Goal: Task Accomplishment & Management: Manage account settings

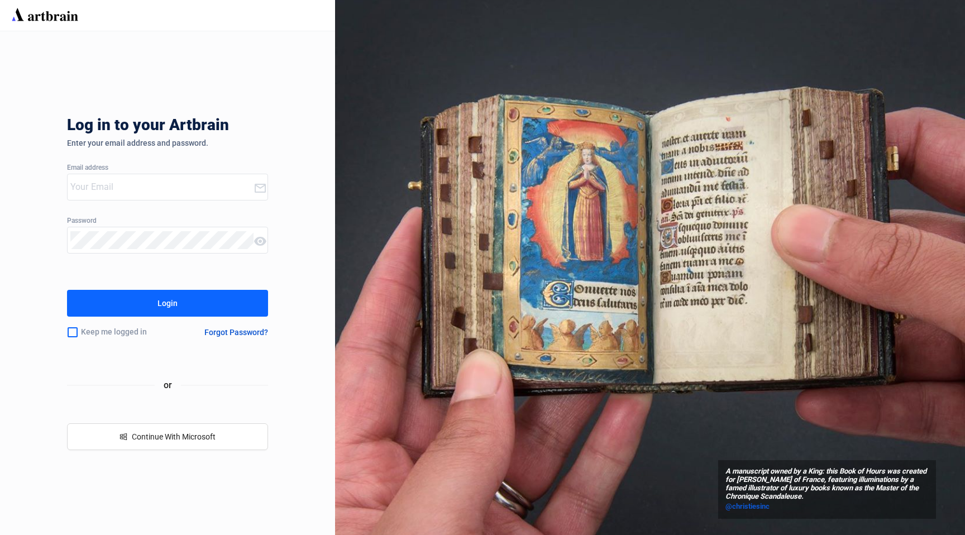
type input "[PERSON_NAME][EMAIL_ADDRESS][PERSON_NAME][DOMAIN_NAME]"
click at [169, 308] on div "Login" at bounding box center [167, 303] width 20 height 18
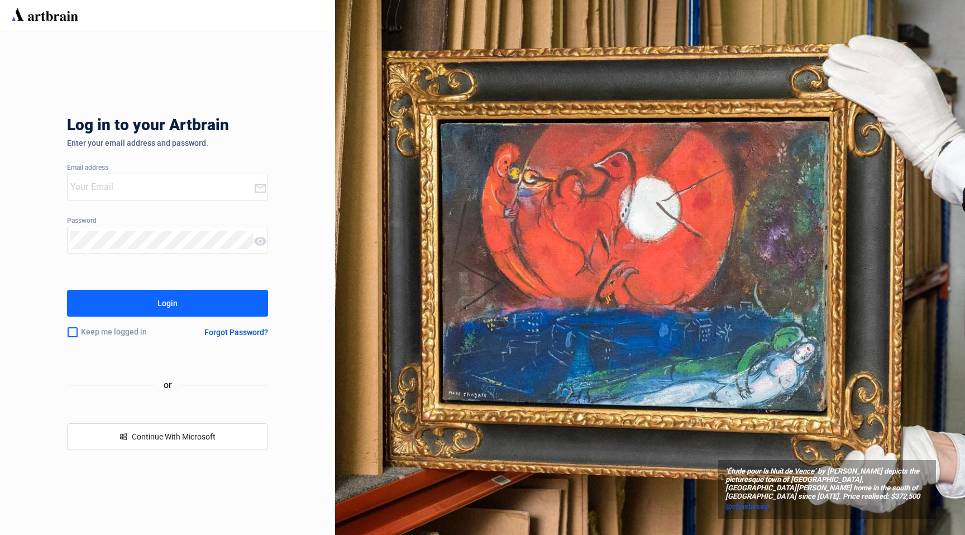
type input "[PERSON_NAME][EMAIL_ADDRESS][PERSON_NAME][DOMAIN_NAME]"
click at [189, 307] on button "Login" at bounding box center [167, 303] width 201 height 27
click at [164, 308] on div "Login" at bounding box center [167, 303] width 20 height 18
type input "[PERSON_NAME][EMAIL_ADDRESS][PERSON_NAME][DOMAIN_NAME]"
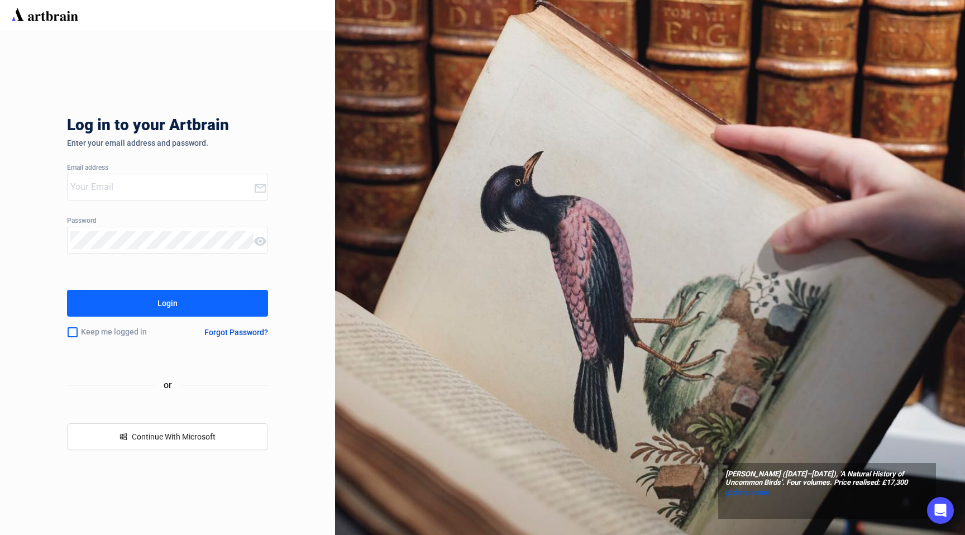
type input "[PERSON_NAME][EMAIL_ADDRESS][PERSON_NAME][DOMAIN_NAME]"
click at [150, 303] on button "Login" at bounding box center [167, 303] width 201 height 27
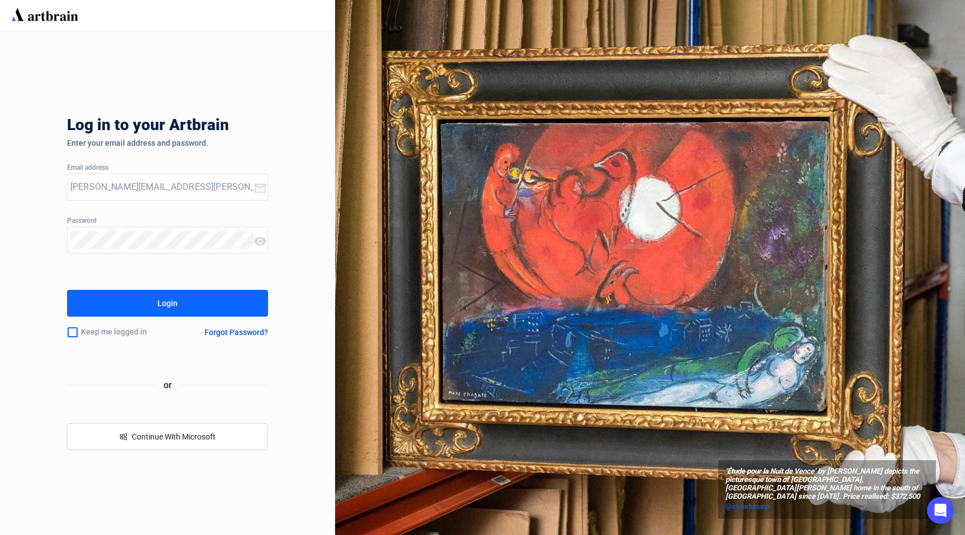
click at [182, 188] on input "[PERSON_NAME][EMAIL_ADDRESS][PERSON_NAME][DOMAIN_NAME]" at bounding box center [161, 187] width 183 height 18
click at [176, 296] on div "Login" at bounding box center [167, 303] width 20 height 18
click at [184, 189] on input "[PERSON_NAME][EMAIL_ADDRESS][PERSON_NAME][DOMAIN_NAME]" at bounding box center [161, 187] width 183 height 18
type input "[PERSON_NAME][EMAIL_ADDRESS][DOMAIN_NAME]"
click at [171, 295] on div "Login" at bounding box center [167, 303] width 20 height 18
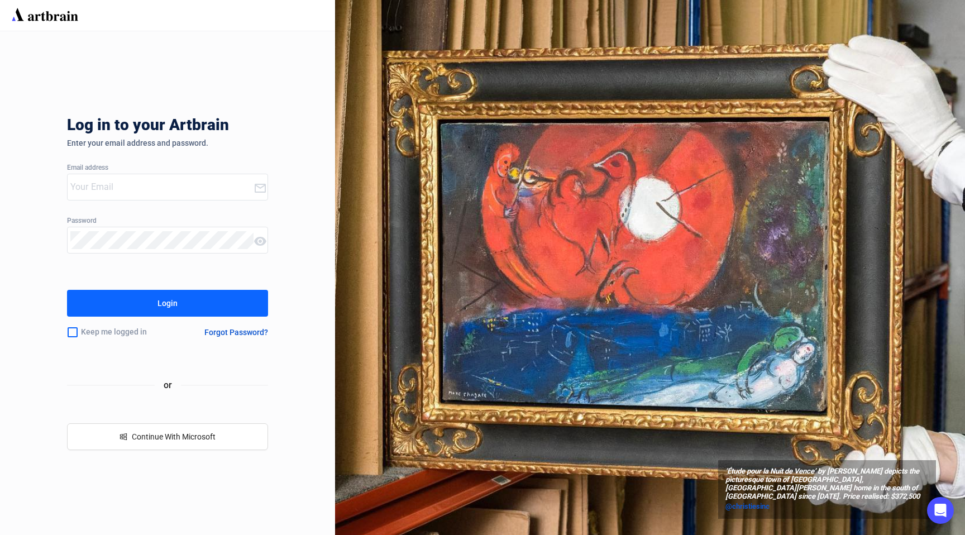
type input "[PERSON_NAME][EMAIL_ADDRESS][DOMAIN_NAME]"
click at [260, 238] on icon at bounding box center [260, 241] width 12 height 9
click at [159, 304] on div "Login" at bounding box center [167, 303] width 20 height 18
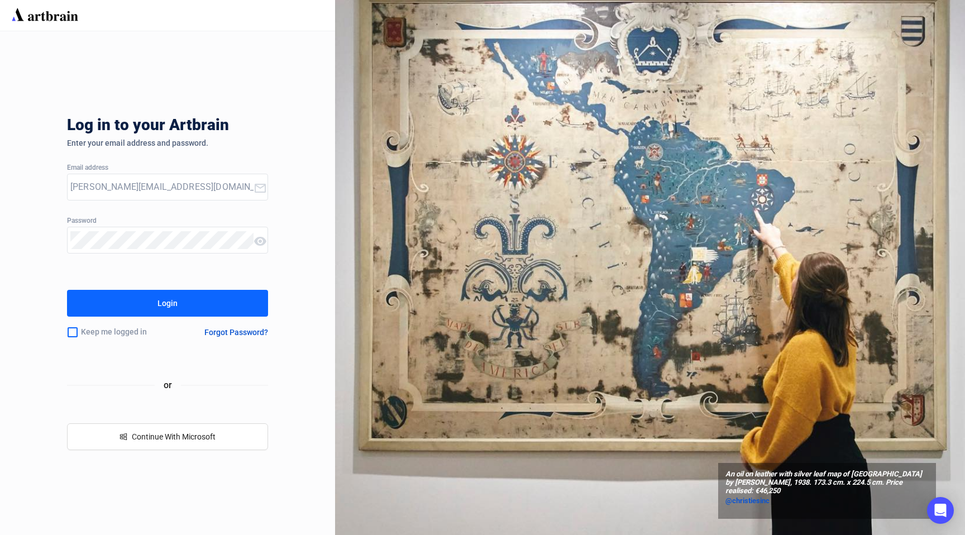
drag, startPoint x: 213, startPoint y: 186, endPoint x: 46, endPoint y: 170, distance: 167.7
click at [48, 170] on div "Log in to your Artbrain Enter your email address and password. Email address da…" at bounding box center [167, 283] width 335 height 504
type input "[PERSON_NAME][EMAIL_ADDRESS][PERSON_NAME][DOMAIN_NAME]"
click at [260, 241] on icon at bounding box center [260, 241] width 12 height 9
click at [174, 304] on div "Login" at bounding box center [167, 303] width 20 height 18
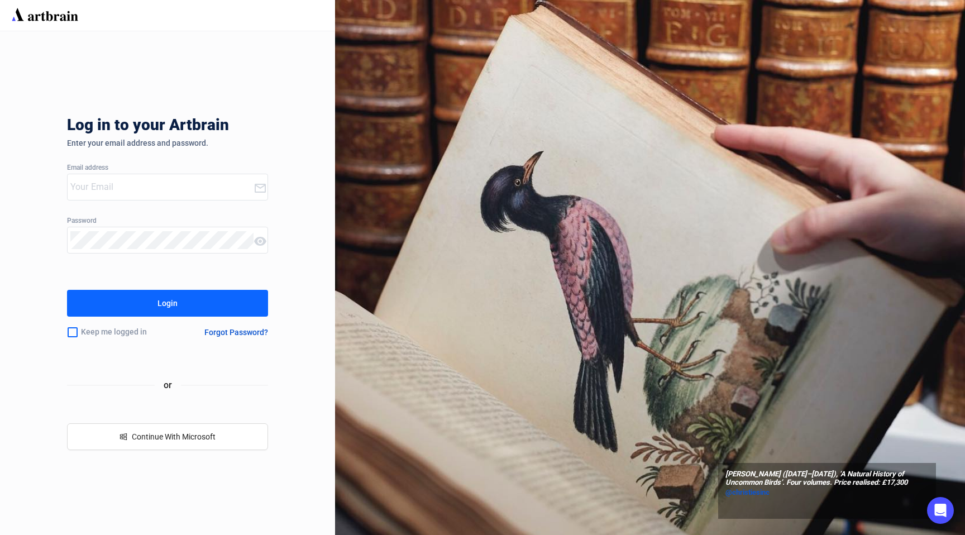
type input "[PERSON_NAME][EMAIL_ADDRESS][PERSON_NAME][DOMAIN_NAME]"
click at [175, 307] on div "Login" at bounding box center [167, 303] width 20 height 18
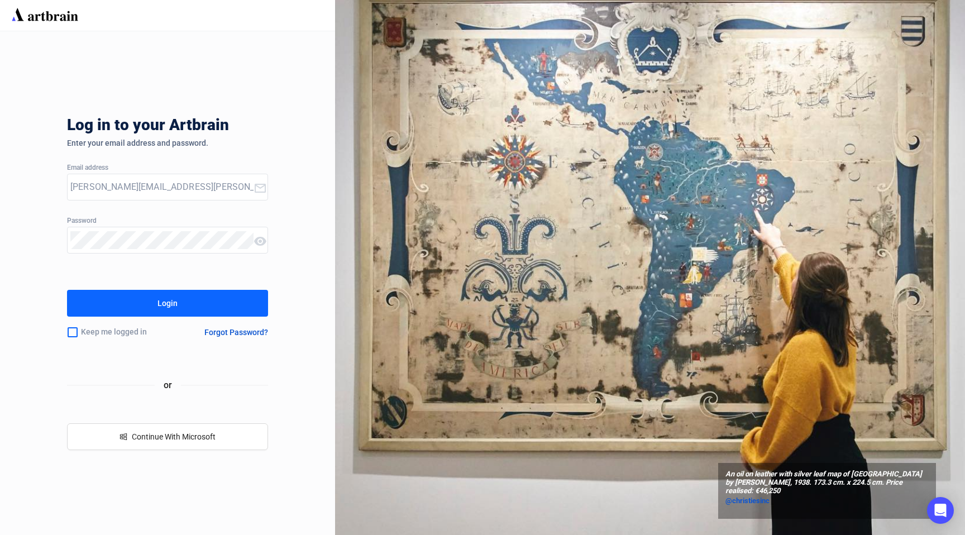
click at [256, 239] on icon at bounding box center [260, 241] width 12 height 9
click at [173, 307] on div "Login" at bounding box center [167, 303] width 20 height 18
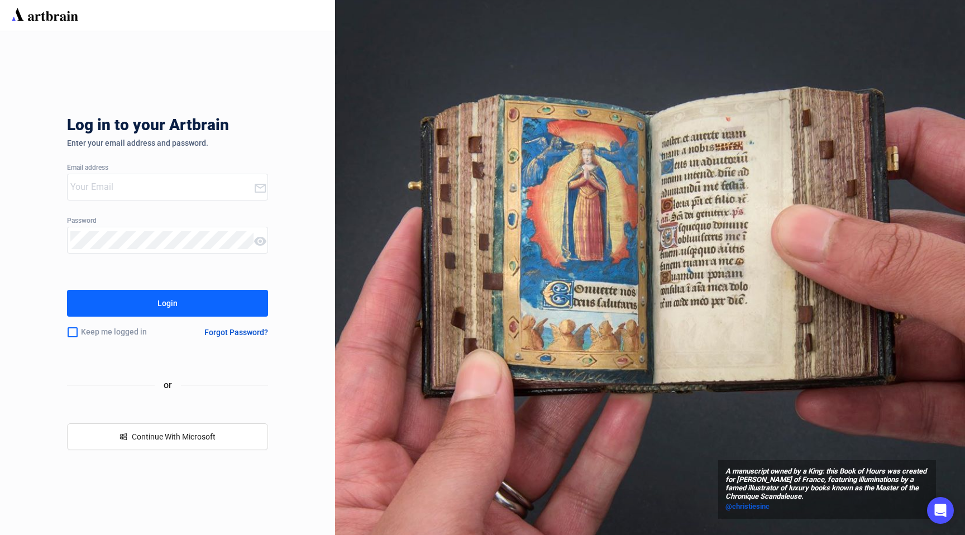
type input "[PERSON_NAME][EMAIL_ADDRESS][PERSON_NAME][DOMAIN_NAME]"
click at [160, 301] on div "Login" at bounding box center [167, 303] width 20 height 18
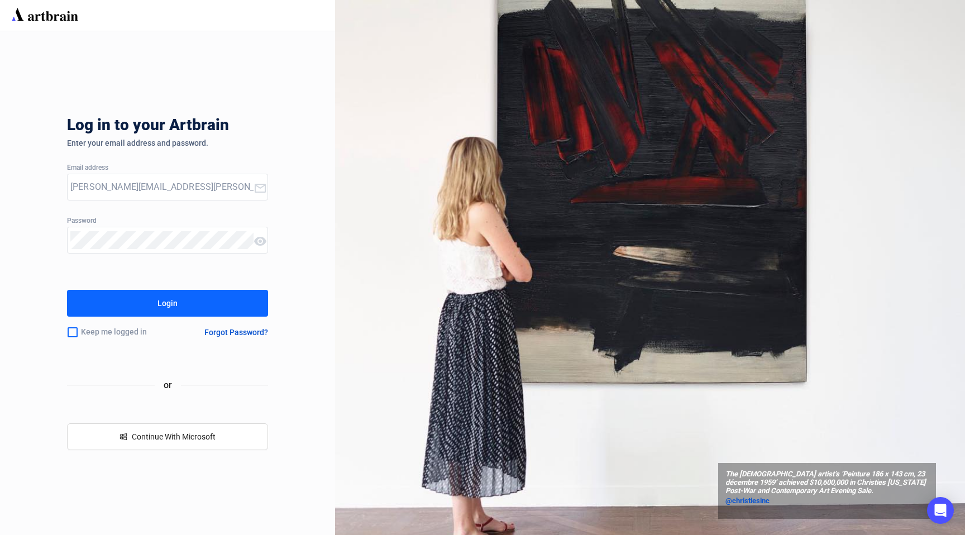
drag, startPoint x: 188, startPoint y: 188, endPoint x: 26, endPoint y: 178, distance: 161.7
click at [26, 178] on div "Log in to your Artbrain Enter your email address and password. Email address da…" at bounding box center [167, 283] width 335 height 504
type input "[PERSON_NAME][EMAIL_ADDRESS][DOMAIN_NAME]"
click at [199, 296] on button "Login" at bounding box center [167, 303] width 201 height 27
click at [20, 228] on div "Log in to your Artbrain Enter your email address and password. Email address [P…" at bounding box center [167, 283] width 335 height 504
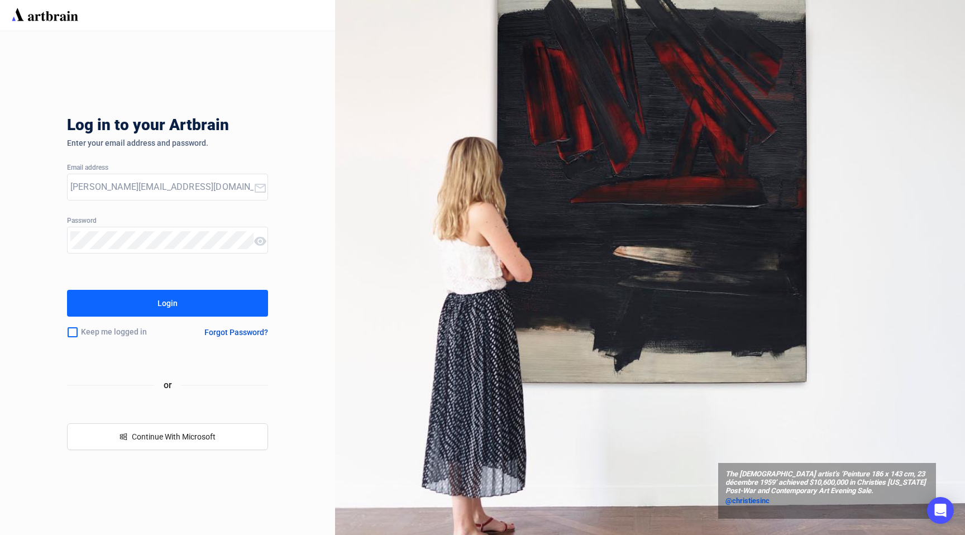
type input "[PERSON_NAME][EMAIL_ADDRESS][PERSON_NAME][DOMAIN_NAME]"
click at [35, 241] on div "Log in to your Artbrain Enter your email address and password. Email address da…" at bounding box center [167, 283] width 335 height 504
click at [67, 290] on button "Login" at bounding box center [167, 303] width 201 height 27
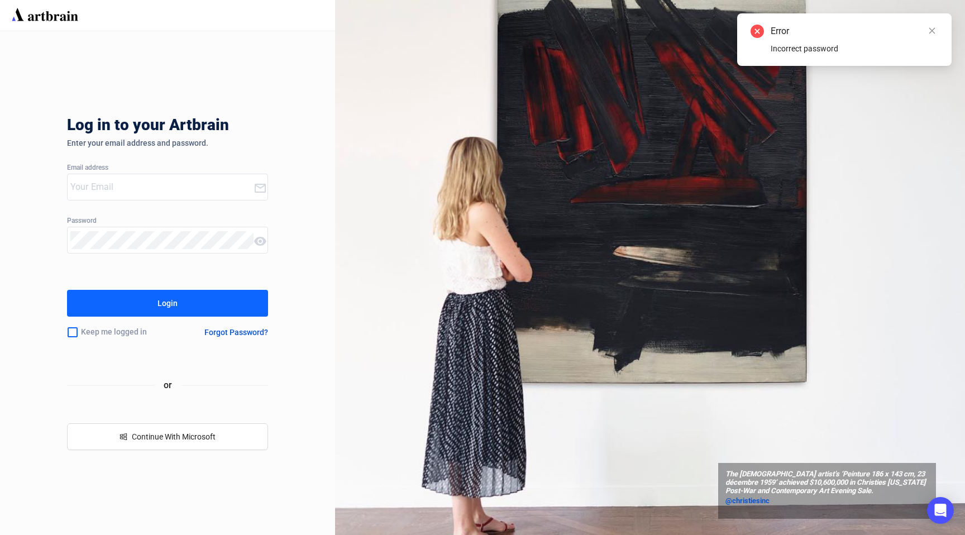
click at [138, 179] on input "email" at bounding box center [161, 187] width 183 height 18
type input "[PERSON_NAME][EMAIL_ADDRESS][PERSON_NAME][DOMAIN_NAME]"
click at [161, 308] on div "Login" at bounding box center [167, 303] width 20 height 18
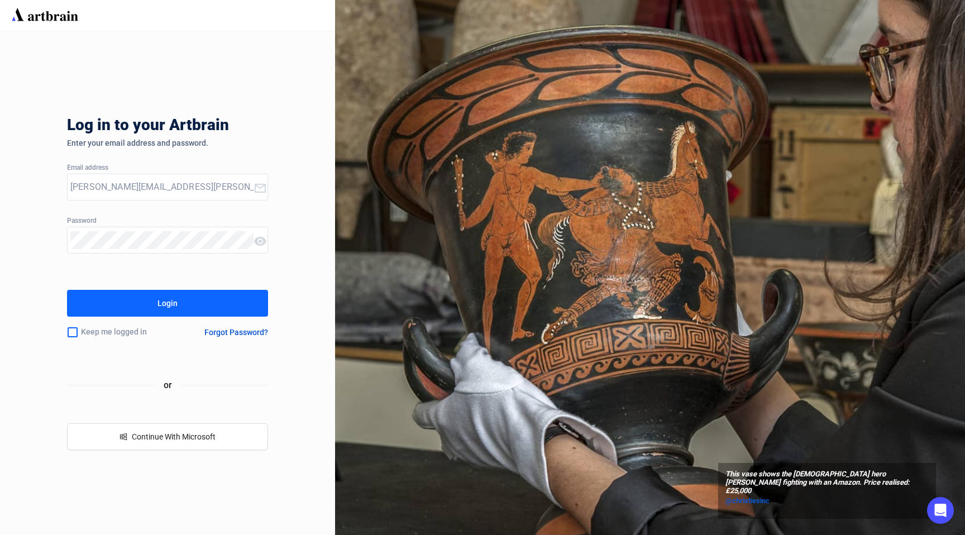
drag, startPoint x: 184, startPoint y: 192, endPoint x: 23, endPoint y: 184, distance: 161.0
click at [23, 184] on div "Log in to your Artbrain Enter your email address and password. Email address [P…" at bounding box center [167, 283] width 335 height 504
type input "[PERSON_NAME][EMAIL_ADDRESS][DOMAIN_NAME]"
click at [173, 304] on div "Login" at bounding box center [167, 303] width 20 height 18
